Goal: Navigation & Orientation: Understand site structure

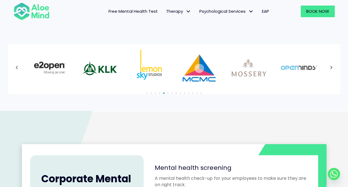
scroll to position [388, 0]
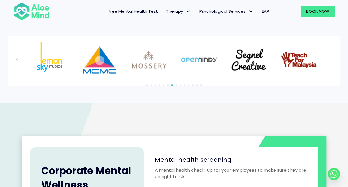
click at [147, 85] on div "1" at bounding box center [147, 84] width 4 height 1
click at [333, 60] on button "Next" at bounding box center [332, 60] width 10 height 10
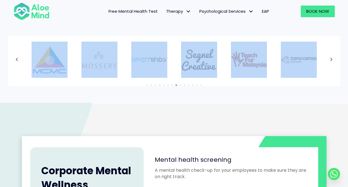
click at [333, 60] on div at bounding box center [174, 60] width 321 height 36
click at [333, 60] on button "Next" at bounding box center [332, 60] width 10 height 10
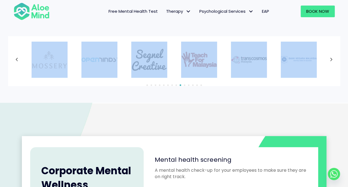
click at [333, 60] on button "Next" at bounding box center [332, 60] width 10 height 10
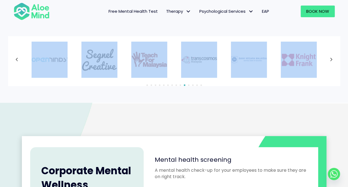
click at [333, 60] on div at bounding box center [174, 60] width 321 height 36
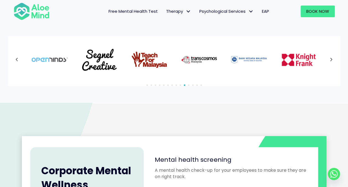
click at [333, 60] on div at bounding box center [174, 60] width 321 height 36
drag, startPoint x: 333, startPoint y: 60, endPoint x: 307, endPoint y: 102, distance: 49.8
click at [307, 102] on div "Our clients 1" at bounding box center [174, 40] width 348 height 125
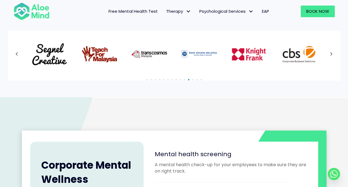
scroll to position [360, 0]
